Goal: Task Accomplishment & Management: Use online tool/utility

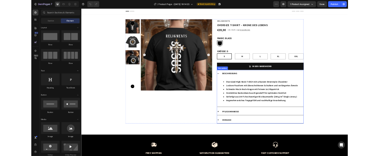
scroll to position [69, 0]
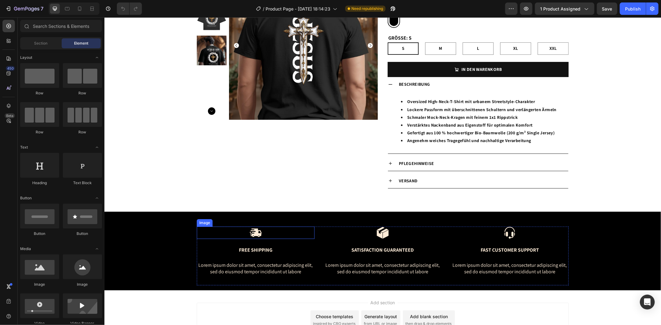
click at [245, 236] on div at bounding box center [255, 233] width 118 height 12
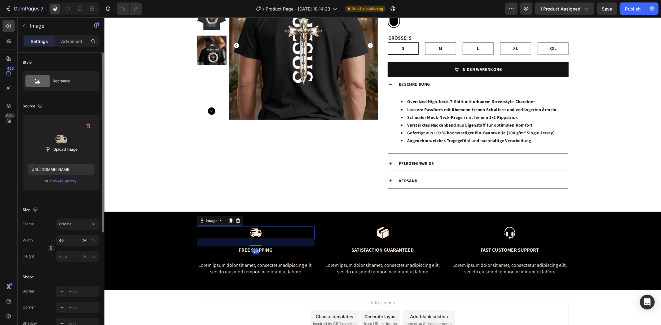
click at [59, 137] on label at bounding box center [61, 139] width 67 height 39
click at [59, 144] on input "file" at bounding box center [61, 149] width 43 height 11
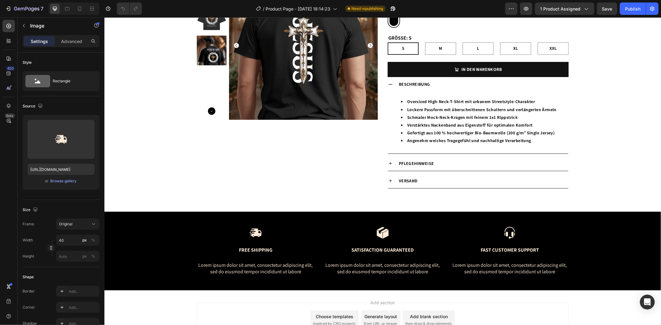
click at [253, 234] on img at bounding box center [255, 233] width 12 height 12
click at [253, 232] on img at bounding box center [255, 233] width 12 height 12
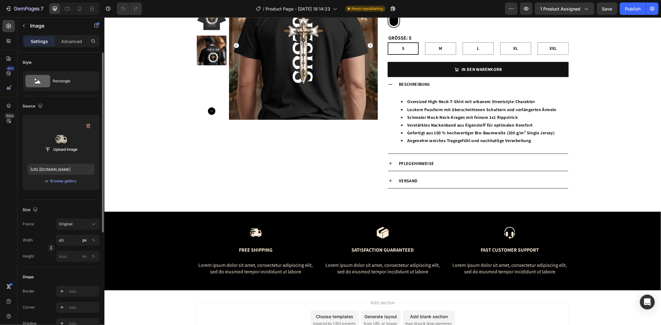
click at [53, 137] on label at bounding box center [61, 139] width 67 height 39
click at [53, 144] on input "file" at bounding box center [61, 149] width 43 height 11
type input "[URL][DOMAIN_NAME]"
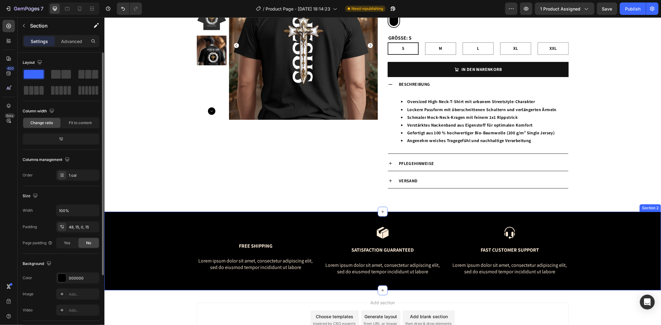
click at [150, 285] on div "Image Free Shipping Text Block Lorem ipsum dolor sit amet, consectetur adipisci…" at bounding box center [382, 259] width 547 height 64
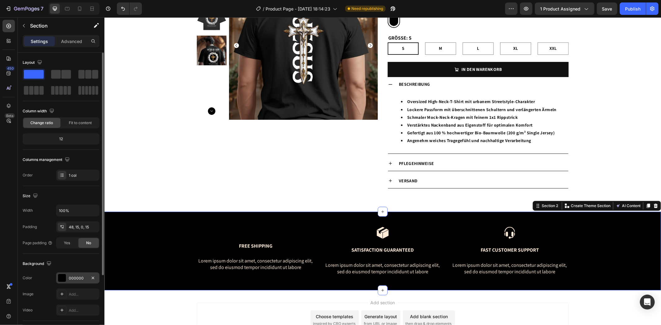
click at [59, 278] on div at bounding box center [62, 278] width 8 height 8
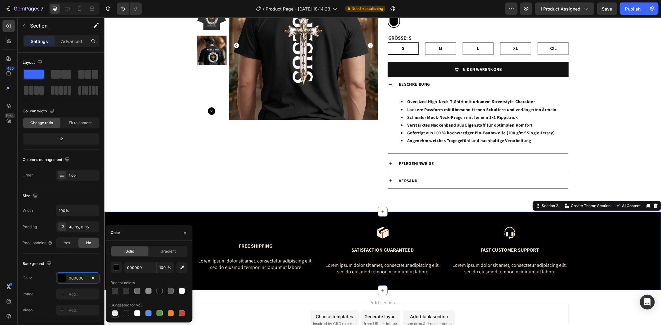
click at [117, 311] on div at bounding box center [115, 314] width 6 height 6
type input "0"
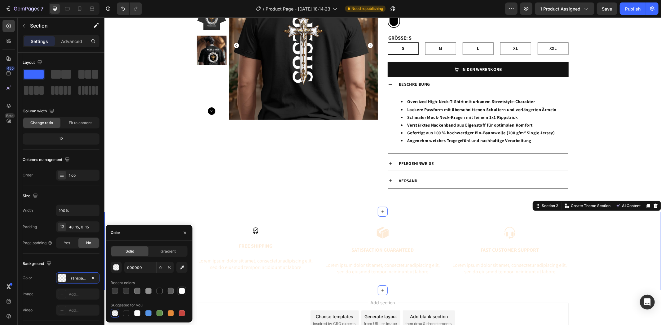
click at [183, 290] on div at bounding box center [182, 291] width 6 height 6
type input "FFFFFF"
type input "100"
click at [253, 230] on img at bounding box center [255, 231] width 12 height 8
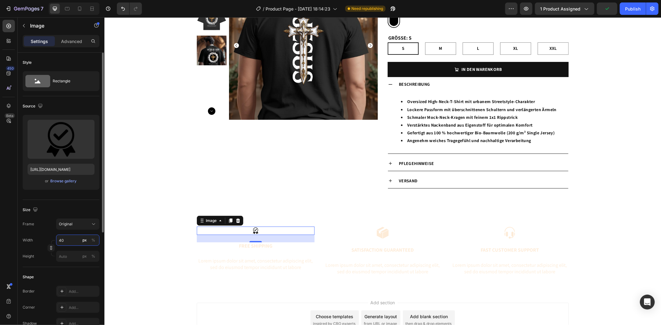
click at [68, 240] on input "40" at bounding box center [77, 240] width 43 height 11
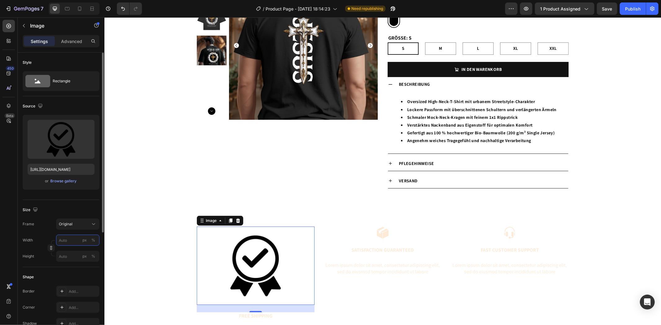
type input "4"
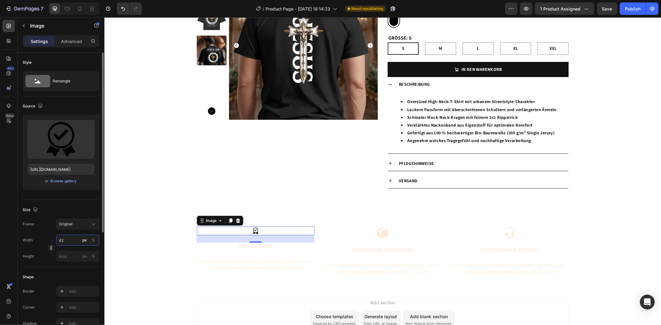
type input "4"
type input "3"
type input "4"
type input "5"
type input "100"
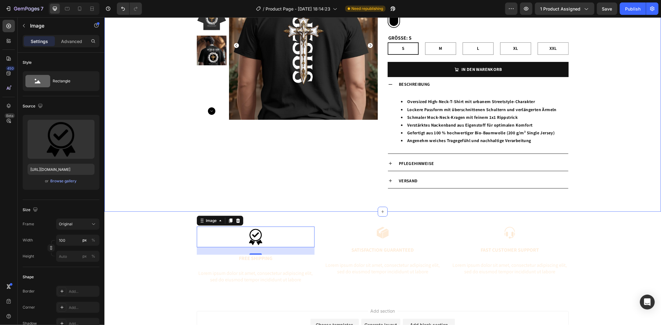
click at [160, 186] on div "Product Images Religments Product Vendor OVERSIZE T-SHIRT – KRONE DES LEBENS Pr…" at bounding box center [382, 86] width 557 height 231
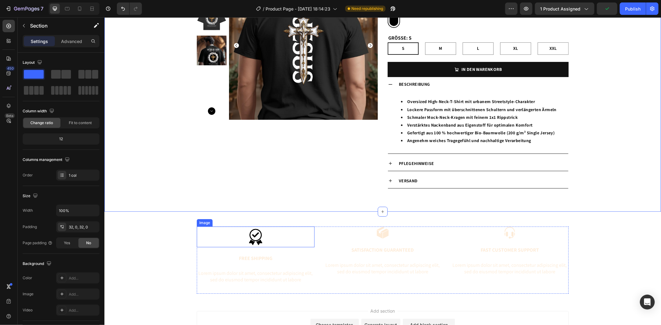
click at [253, 240] on img at bounding box center [255, 237] width 31 height 21
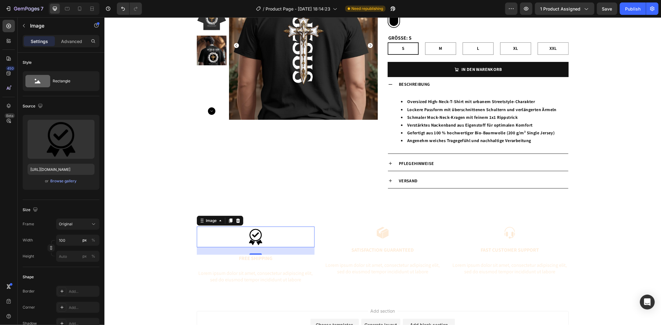
click at [253, 258] on div "24" at bounding box center [255, 259] width 7 height 5
click at [265, 274] on p "Lorem ipsum dolor sit amet, consectetur adipiscing elit, sed do eiusmod tempor …" at bounding box center [255, 276] width 117 height 13
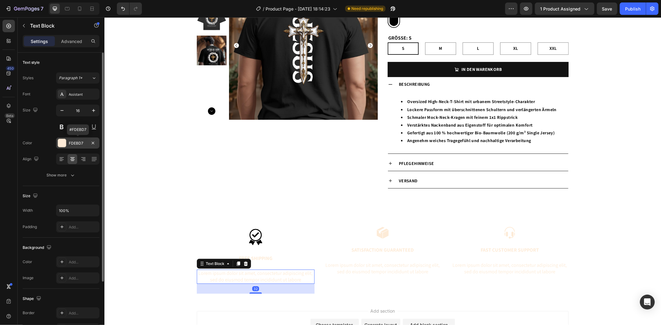
click at [60, 142] on div at bounding box center [62, 143] width 8 height 8
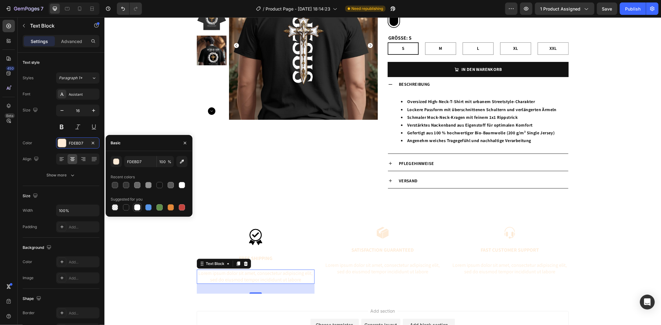
click at [139, 206] on div at bounding box center [137, 208] width 6 height 6
type input "FFFFFF"
click at [270, 258] on p "Free Shipping" at bounding box center [255, 258] width 117 height 7
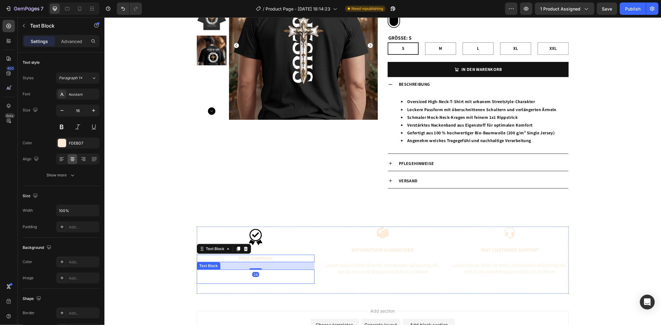
click at [284, 280] on p "Lorem ipsum dolor sit amet, consectetur adipiscing elit, sed do eiusmod tempor …" at bounding box center [255, 276] width 117 height 13
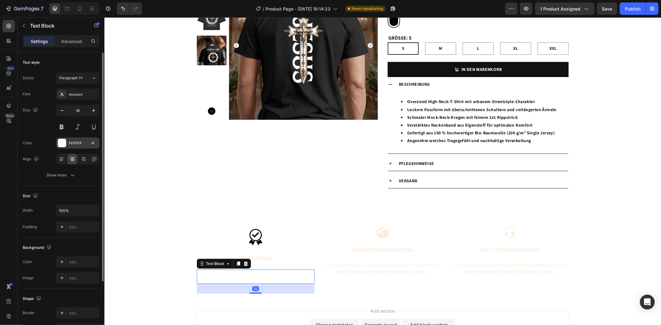
click at [60, 143] on div at bounding box center [62, 143] width 8 height 8
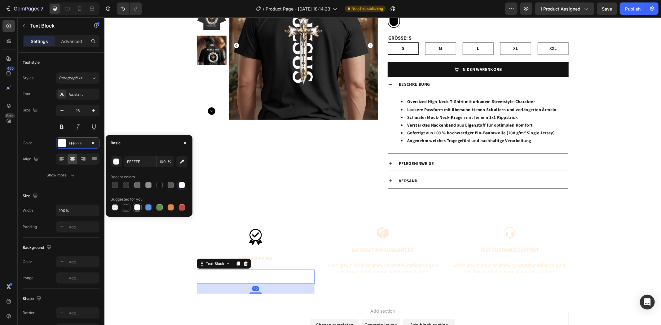
click at [124, 209] on div at bounding box center [126, 208] width 6 height 6
type input "151515"
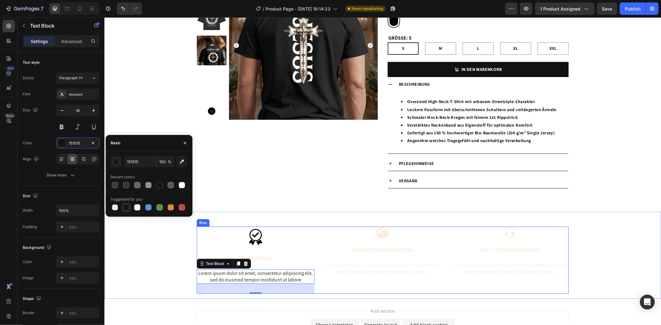
click at [273, 261] on p "Free Shipping" at bounding box center [255, 258] width 117 height 7
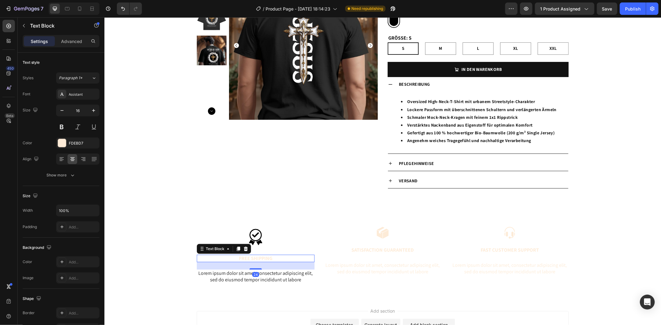
click at [261, 256] on p "Free Shipping" at bounding box center [255, 258] width 117 height 7
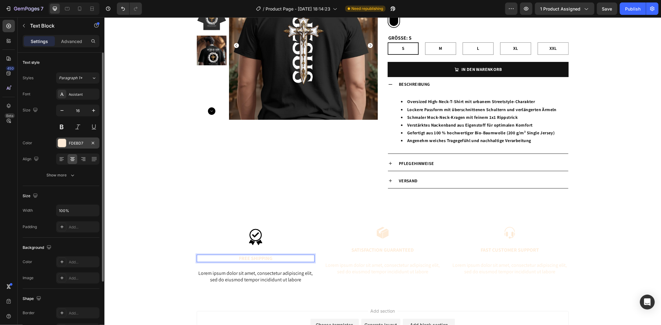
click at [61, 143] on div at bounding box center [62, 143] width 8 height 8
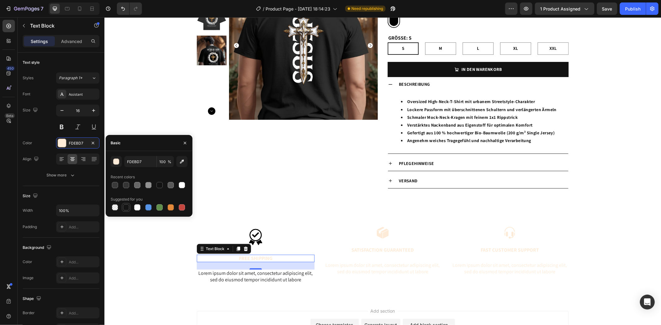
click at [128, 209] on div at bounding box center [126, 208] width 6 height 6
type input "151515"
click at [274, 240] on div at bounding box center [255, 237] width 118 height 21
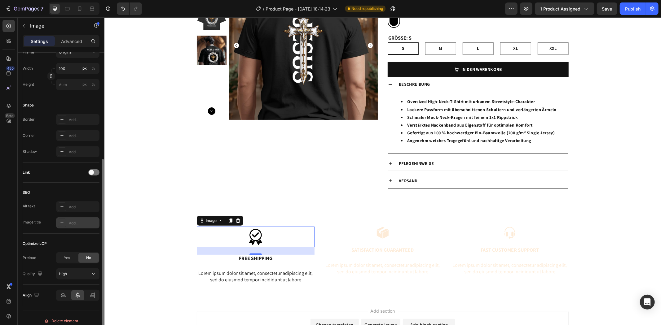
scroll to position [178, 0]
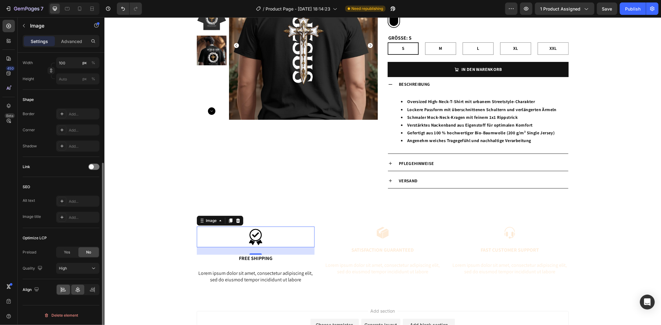
click at [64, 292] on icon at bounding box center [63, 291] width 4 height 2
click at [78, 293] on icon at bounding box center [78, 290] width 6 height 6
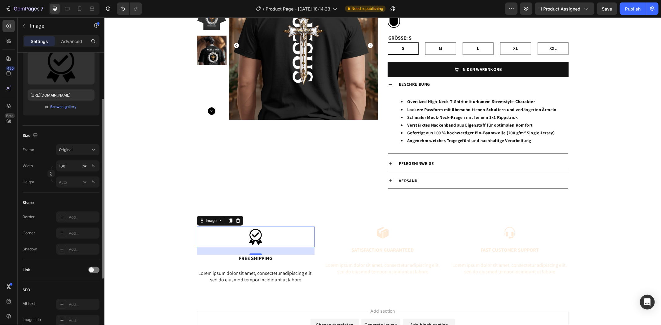
scroll to position [40, 0]
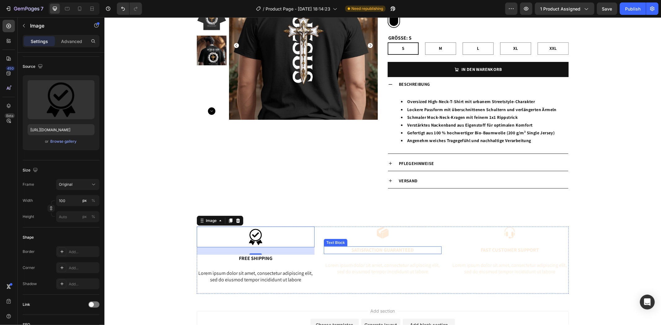
click at [377, 247] on p "Satisfaction Guaranteed" at bounding box center [382, 250] width 117 height 7
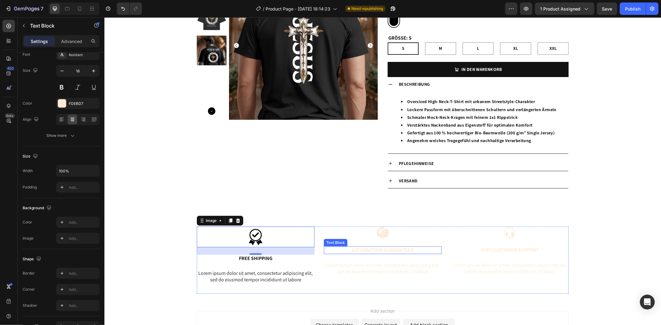
scroll to position [0, 0]
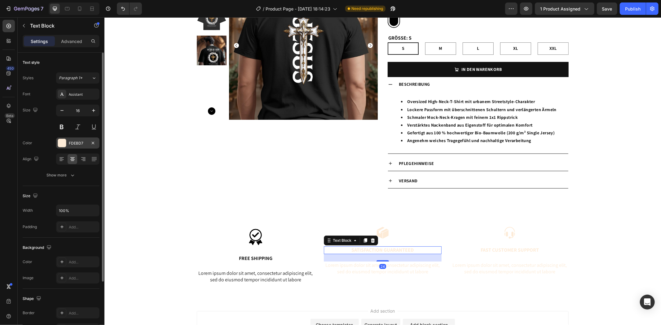
click at [63, 141] on div at bounding box center [62, 143] width 8 height 8
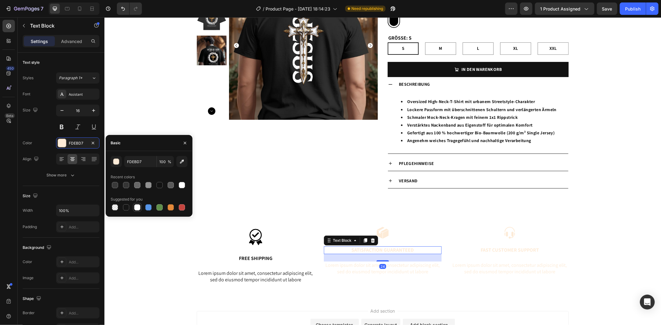
click at [126, 207] on div at bounding box center [126, 208] width 6 height 6
type input "151515"
click at [350, 268] on p "Lorem ipsum dolor sit amet, consectetur adipiscing elit, sed do eiusmod tempor …" at bounding box center [382, 268] width 117 height 13
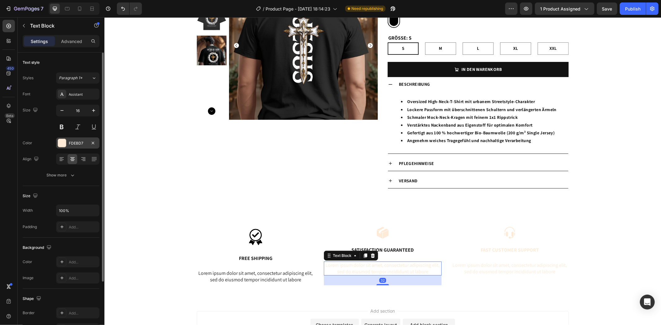
click at [57, 143] on div "FDEBD7" at bounding box center [77, 143] width 43 height 11
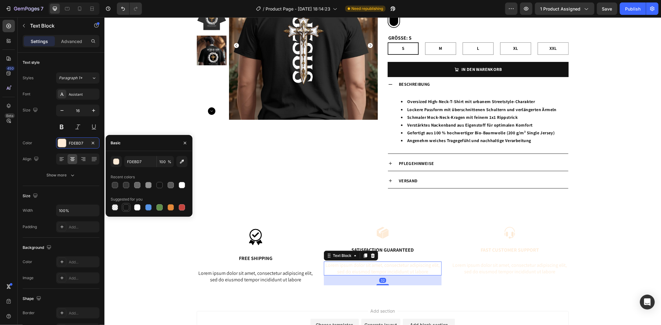
click at [124, 206] on div at bounding box center [126, 208] width 6 height 6
type input "151515"
click at [378, 230] on img at bounding box center [382, 233] width 12 height 12
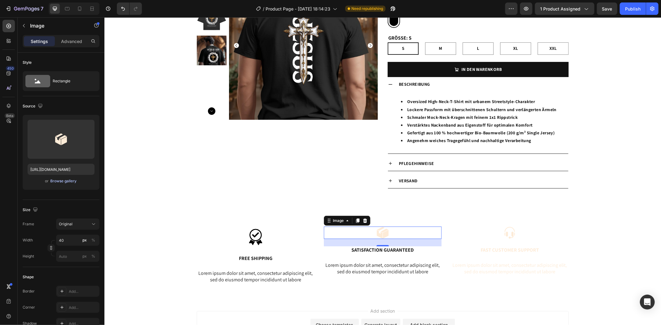
click at [60, 178] on div "Browse gallery" at bounding box center [64, 181] width 26 height 6
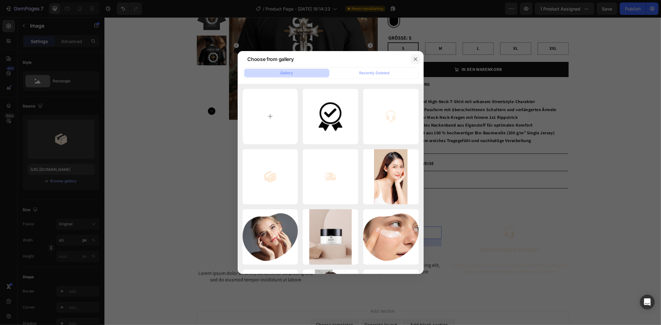
click at [414, 57] on icon "button" at bounding box center [415, 59] width 5 height 5
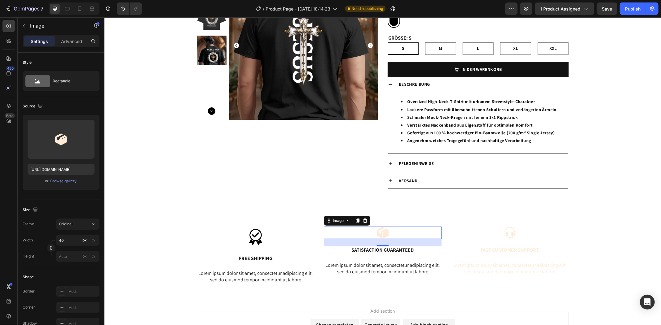
click at [376, 231] on img at bounding box center [382, 233] width 12 height 12
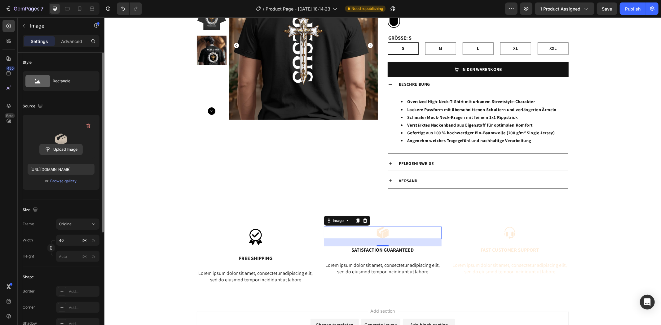
click at [54, 149] on input "file" at bounding box center [61, 149] width 43 height 11
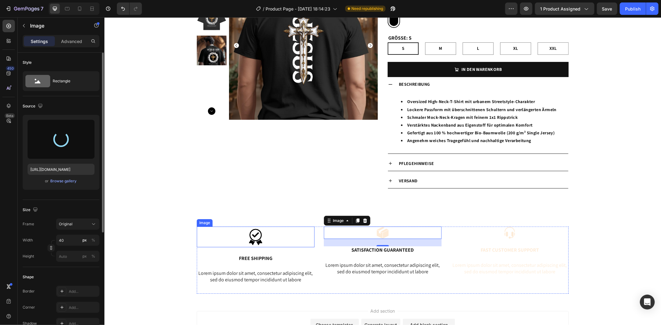
click at [254, 240] on img at bounding box center [255, 237] width 31 height 21
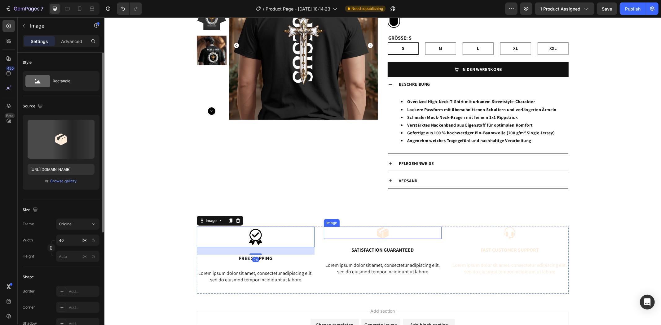
click at [365, 234] on div at bounding box center [383, 233] width 118 height 12
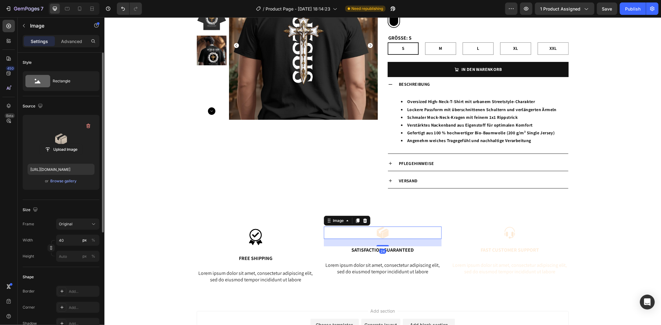
click at [68, 143] on label at bounding box center [61, 139] width 67 height 39
click at [68, 144] on input "file" at bounding box center [61, 149] width 43 height 11
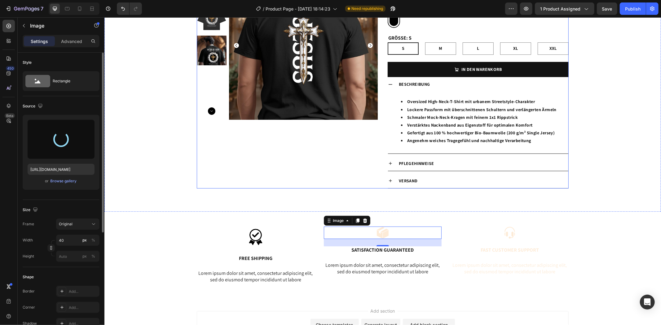
type input "[URL][DOMAIN_NAME]"
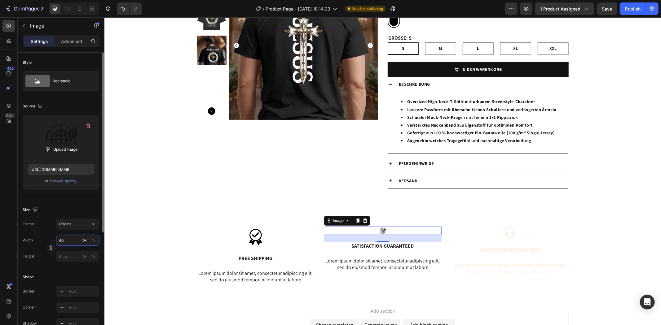
click at [73, 240] on input "40" at bounding box center [77, 240] width 43 height 11
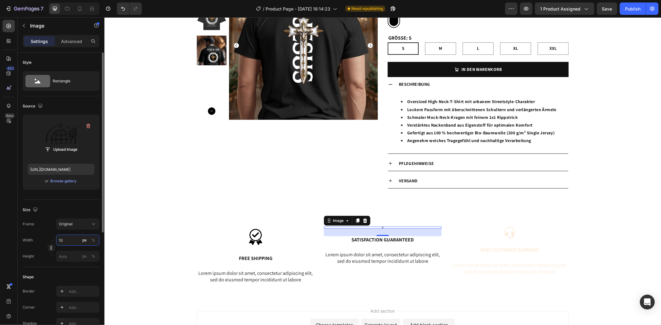
type input "100"
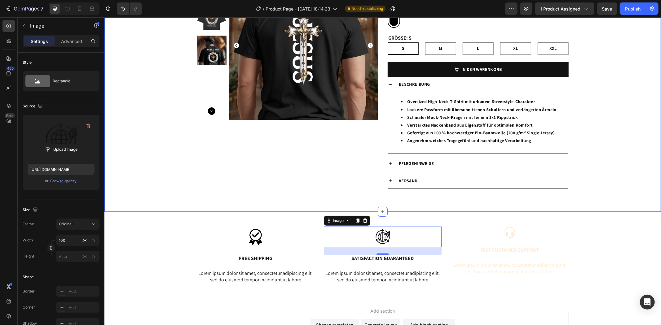
click at [430, 210] on div "Product Images Religments Product Vendor OVERSIZE T-SHIRT – KRONE DES LEBENS Pr…" at bounding box center [382, 86] width 557 height 251
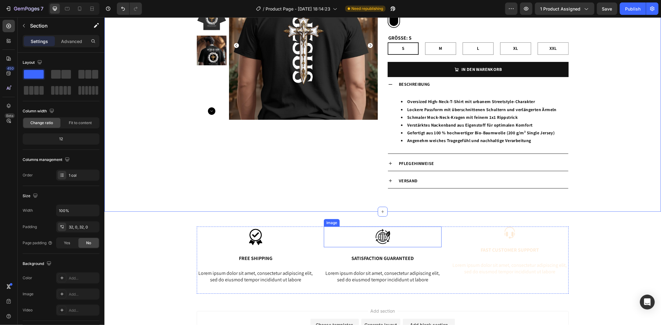
click at [381, 236] on img at bounding box center [382, 237] width 31 height 21
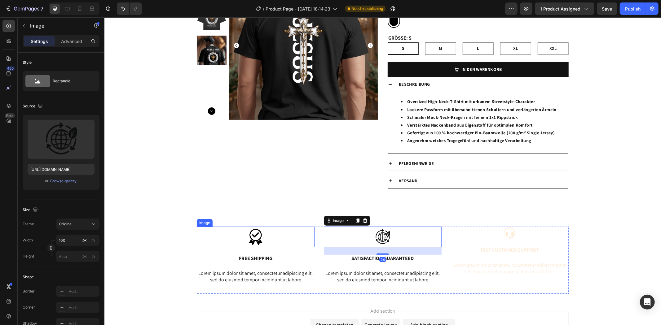
click at [269, 238] on div at bounding box center [255, 237] width 118 height 21
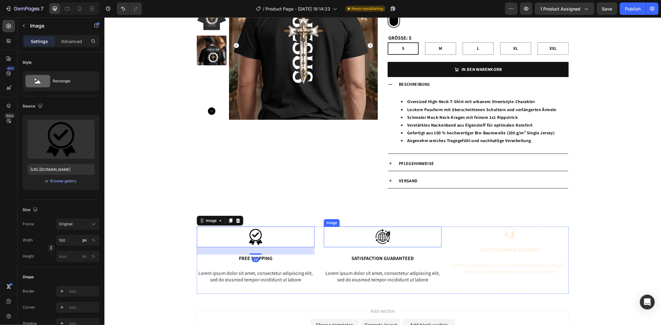
click at [391, 239] on img at bounding box center [382, 237] width 31 height 21
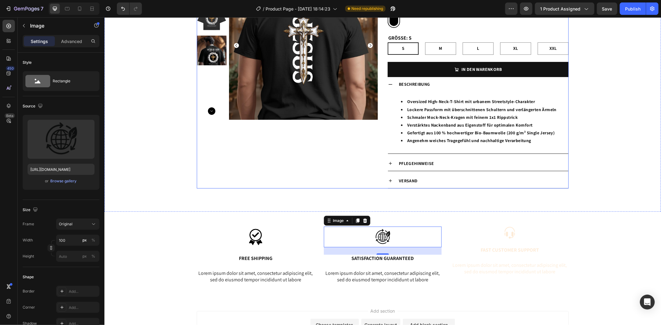
scroll to position [103, 0]
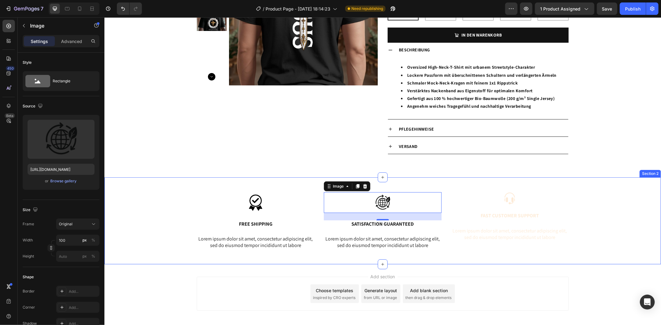
click at [270, 163] on div "Product Images Religments Product Vendor OVERSIZE T-SHIRT – KRONE DES LEBENS Pr…" at bounding box center [382, 51] width 557 height 231
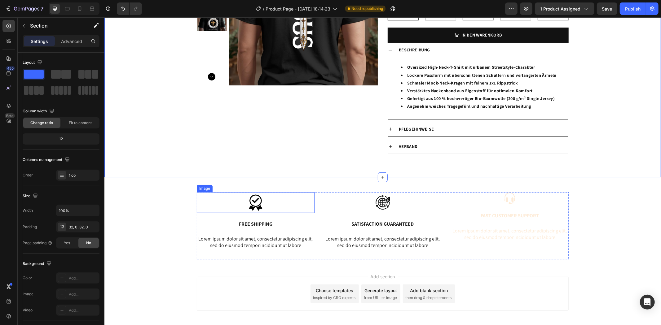
click at [287, 200] on div at bounding box center [255, 202] width 118 height 21
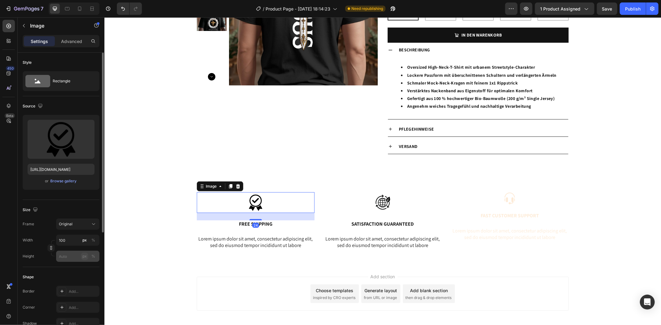
scroll to position [34, 0]
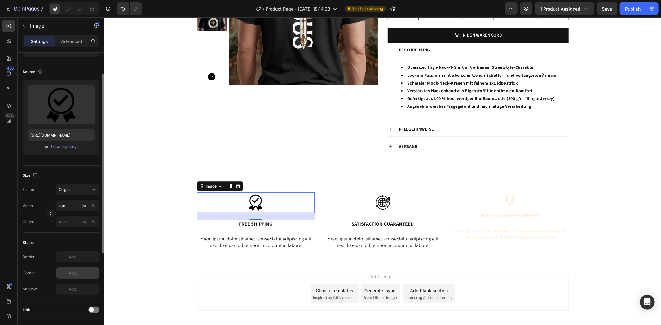
click at [62, 274] on icon at bounding box center [61, 273] width 3 height 3
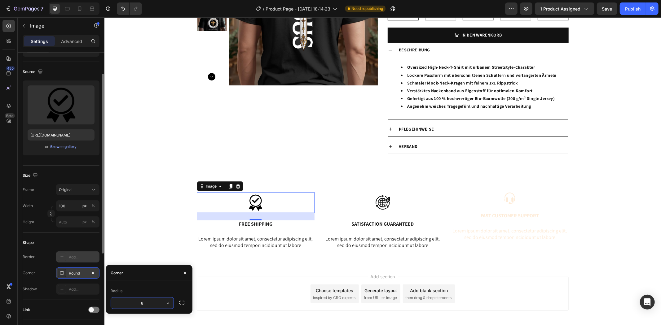
click at [56, 260] on div "Add..." at bounding box center [77, 257] width 43 height 11
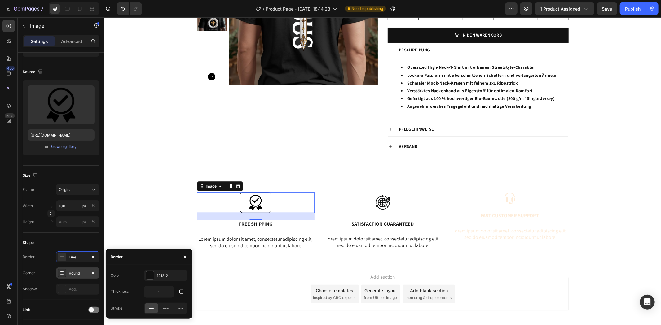
click at [306, 171] on div "Product Images Religments Product Vendor OVERSIZE T-SHIRT – KRONE DES LEBENS Pr…" at bounding box center [382, 52] width 557 height 251
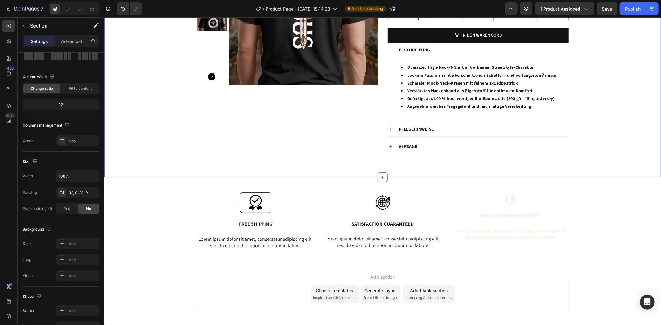
scroll to position [0, 0]
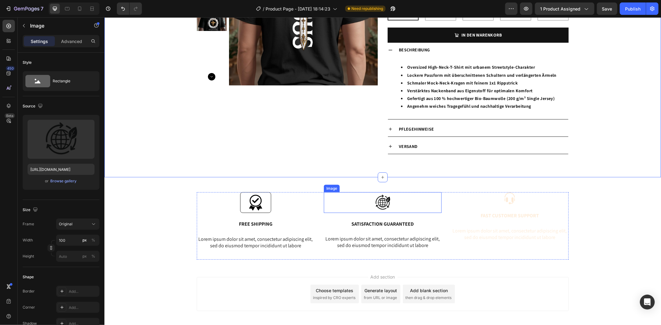
click at [415, 201] on div at bounding box center [383, 202] width 118 height 21
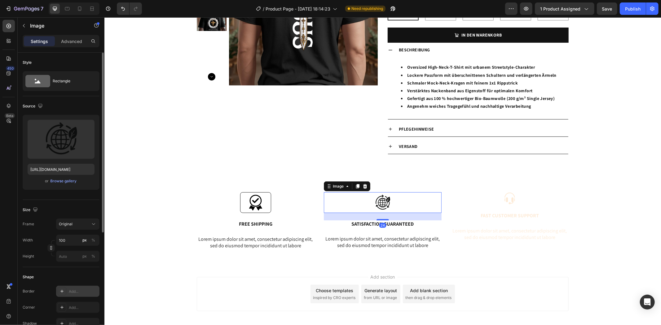
click at [59, 288] on div at bounding box center [62, 291] width 9 height 9
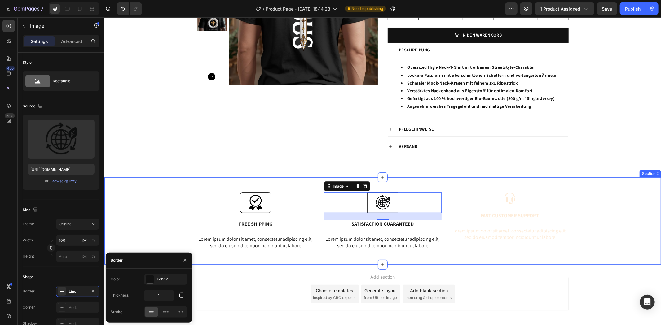
click at [173, 206] on div "Image Free Shipping Text Block Lorem ipsum dolor sit amet, consectetur adipisci…" at bounding box center [382, 228] width 547 height 73
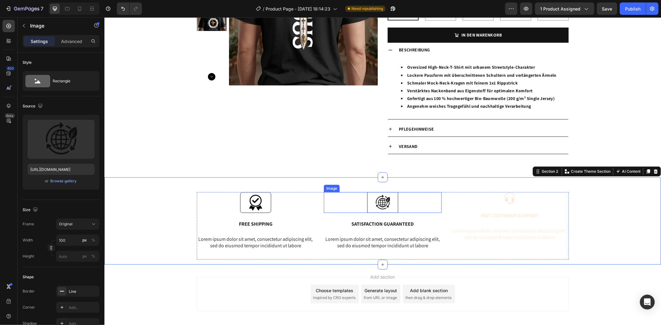
click at [391, 202] on img at bounding box center [382, 202] width 31 height 21
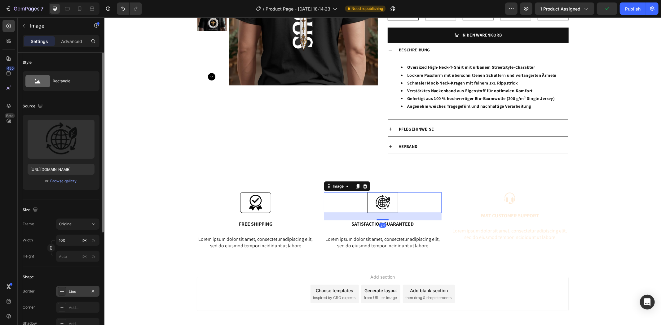
click at [62, 293] on icon at bounding box center [61, 291] width 5 height 5
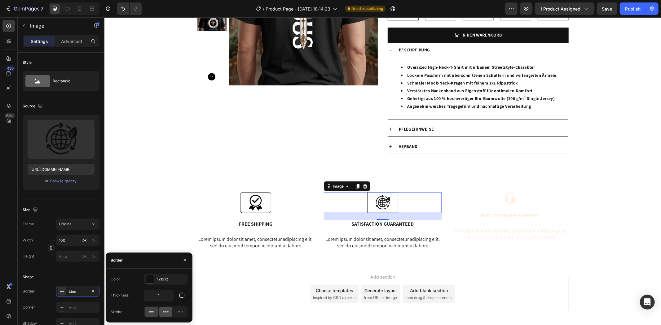
click at [167, 314] on icon at bounding box center [166, 312] width 6 height 6
click at [156, 312] on div at bounding box center [151, 312] width 13 height 10
click at [264, 208] on img at bounding box center [255, 202] width 31 height 21
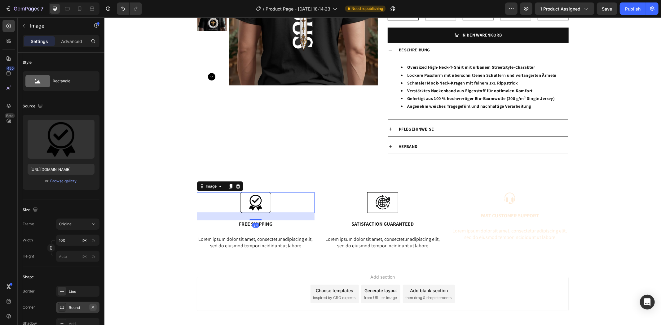
click at [95, 306] on icon "button" at bounding box center [92, 307] width 5 height 5
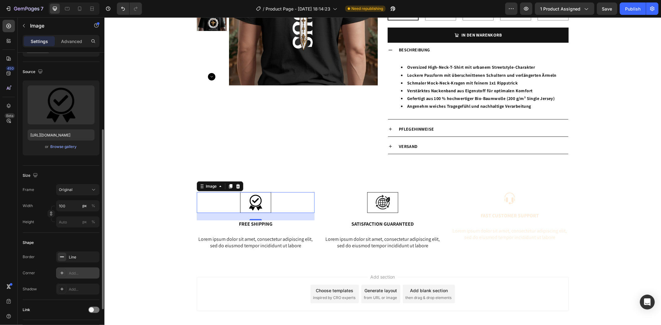
scroll to position [69, 0]
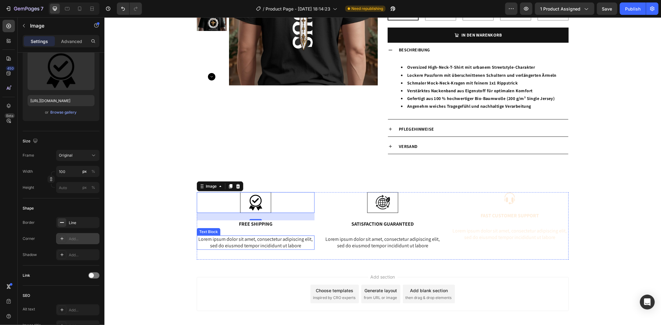
click at [278, 284] on div "Add section Choose templates inspired by CRO experts Generate layout from URL o…" at bounding box center [382, 294] width 372 height 34
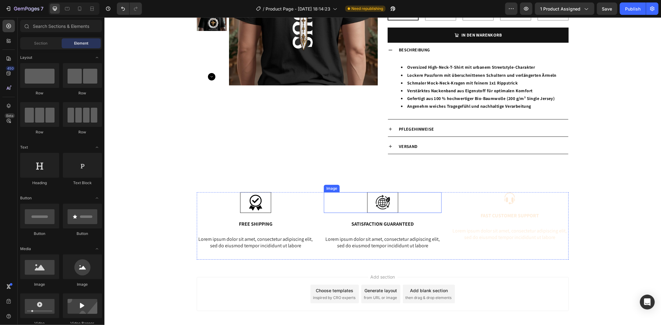
click at [342, 203] on div at bounding box center [383, 202] width 118 height 21
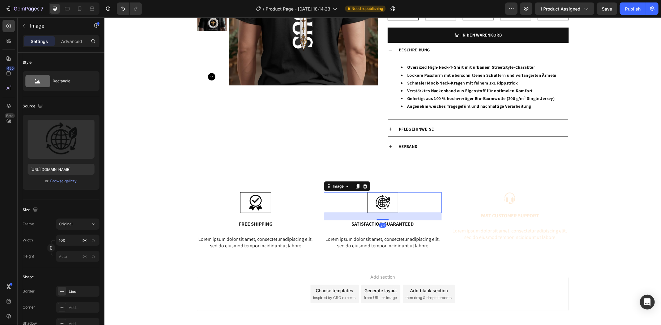
click at [325, 227] on p "Satisfaction Guaranteed" at bounding box center [382, 224] width 117 height 7
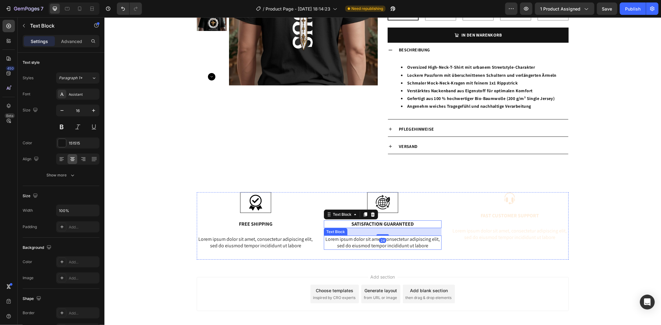
click at [325, 253] on div "Image Satisfaction Guaranteed Text Block 24 Lorem ipsum dolor sit amet, consect…" at bounding box center [383, 226] width 118 height 68
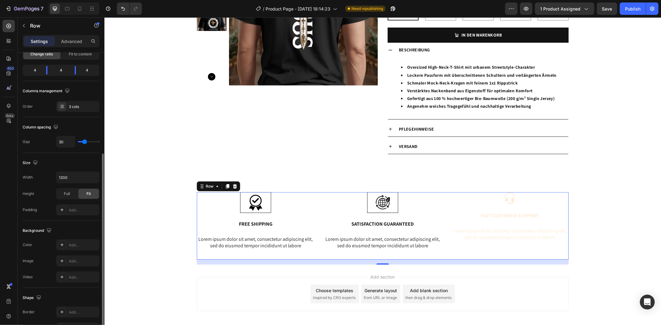
scroll to position [103, 0]
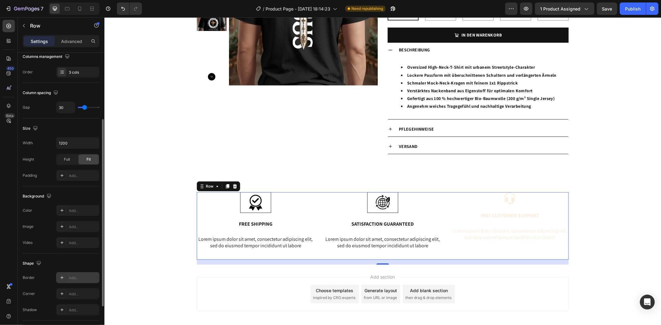
click at [63, 278] on icon at bounding box center [61, 277] width 3 height 3
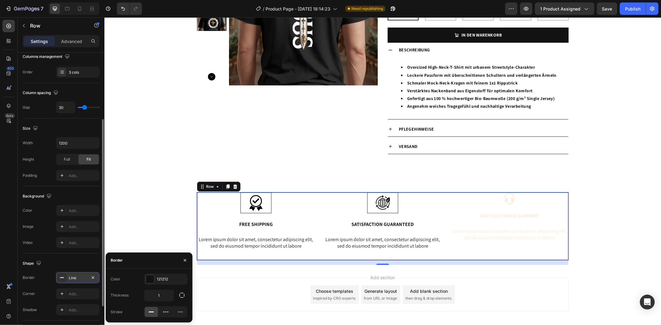
click at [126, 211] on div "Image Free Shipping Text Block Lorem ipsum dolor sit amet, consectetur adipisci…" at bounding box center [382, 228] width 547 height 73
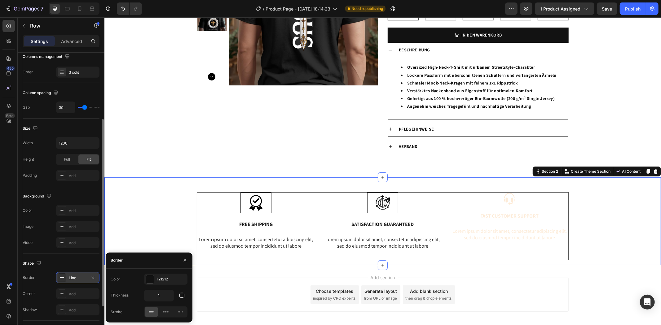
scroll to position [0, 0]
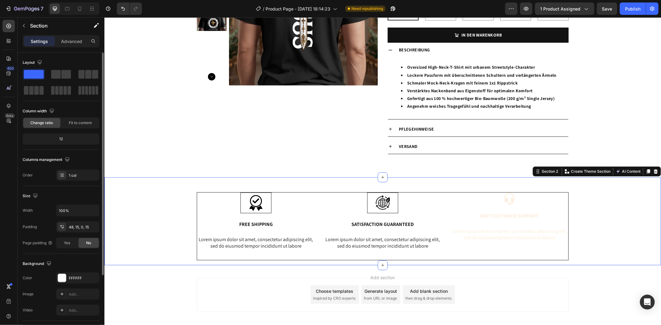
click at [228, 291] on div "Add section Choose templates inspired by CRO experts Generate layout from URL o…" at bounding box center [382, 295] width 372 height 34
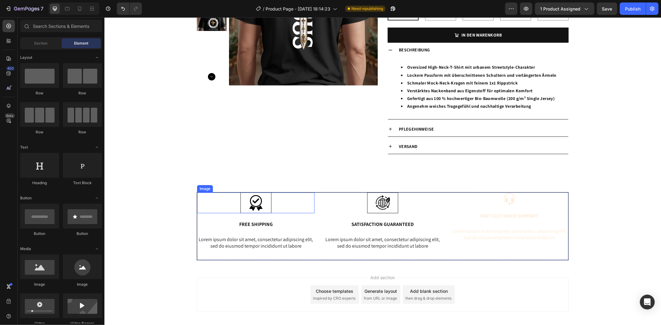
click at [264, 208] on img at bounding box center [255, 202] width 31 height 21
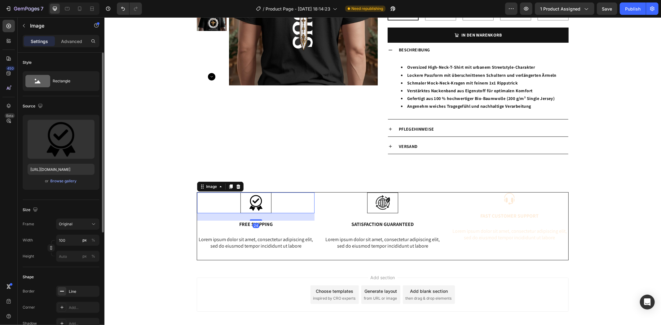
scroll to position [34, 0]
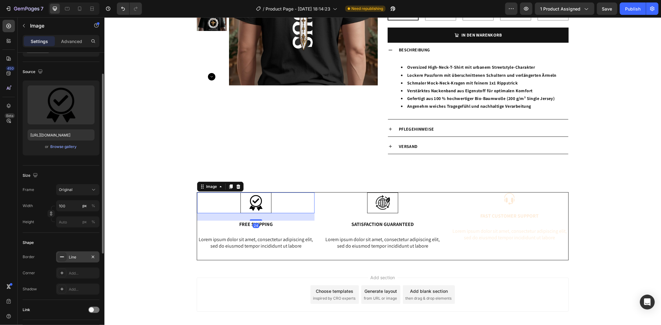
click at [64, 255] on div at bounding box center [62, 257] width 9 height 9
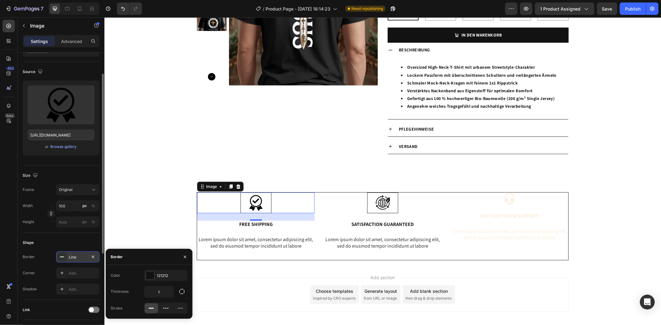
click at [60, 258] on icon at bounding box center [61, 257] width 5 height 5
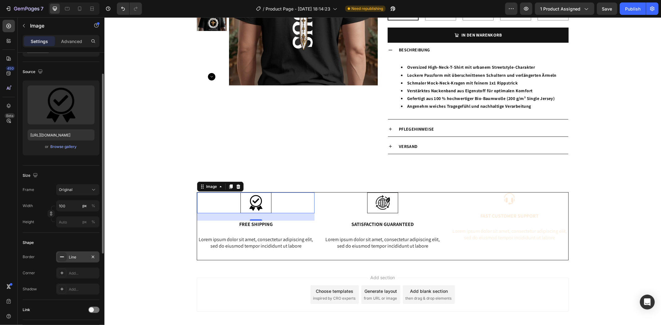
click at [61, 257] on icon at bounding box center [61, 257] width 5 height 5
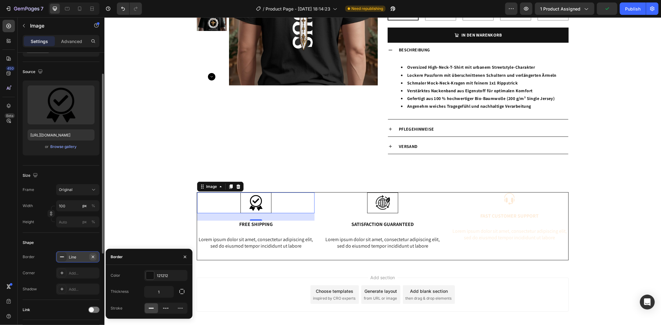
click at [93, 257] on icon "button" at bounding box center [93, 257] width 2 height 2
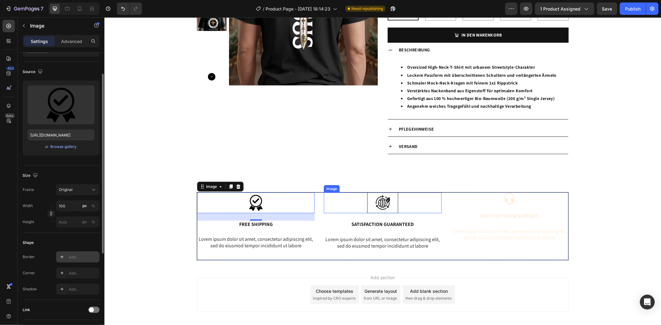
click at [388, 201] on img at bounding box center [382, 202] width 31 height 21
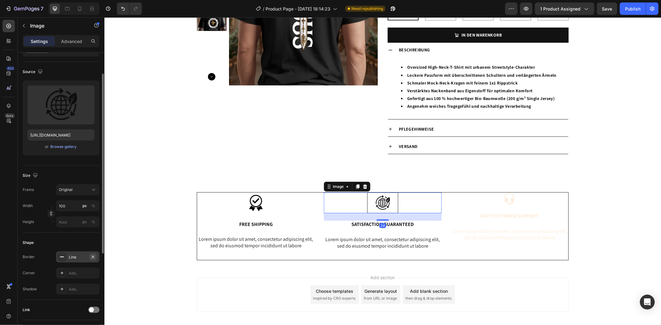
click at [92, 259] on icon "button" at bounding box center [92, 257] width 5 height 5
click at [322, 160] on div "Product Images Religments Product Vendor OVERSIZE T-SHIRT – KRONE DES LEBENS Pr…" at bounding box center [382, 51] width 557 height 231
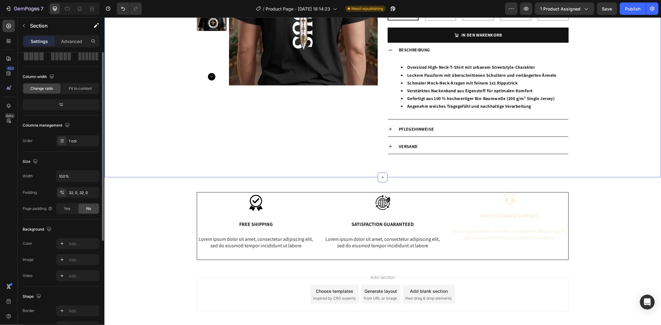
scroll to position [0, 0]
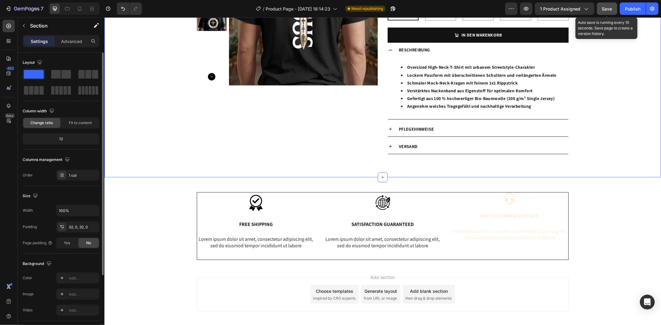
click at [611, 7] on span "Save" at bounding box center [607, 8] width 10 height 5
click at [610, 10] on span "Save" at bounding box center [607, 8] width 10 height 5
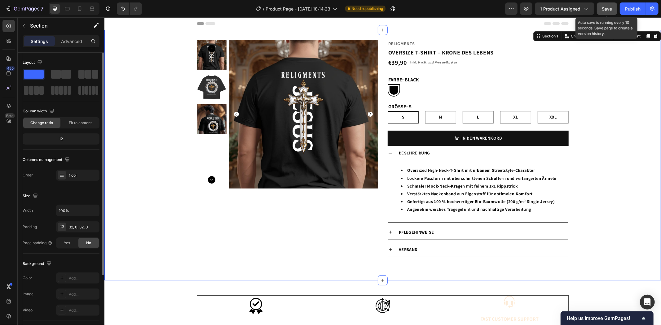
click at [607, 10] on span "Save" at bounding box center [607, 8] width 10 height 5
